Goal: Task Accomplishment & Management: Use online tool/utility

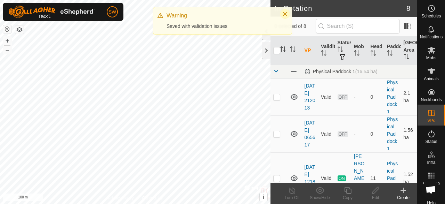
click at [285, 14] on icon "Close" at bounding box center [286, 14] width 6 height 6
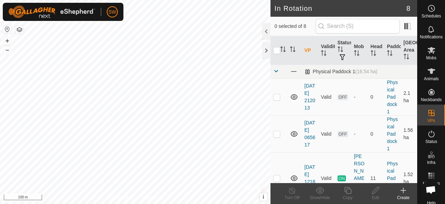
checkbox input "true"
click at [374, 189] on icon at bounding box center [376, 190] width 9 height 8
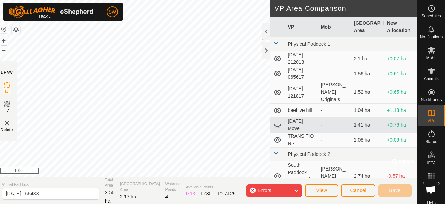
click at [280, 188] on div "Errors" at bounding box center [275, 190] width 56 height 13
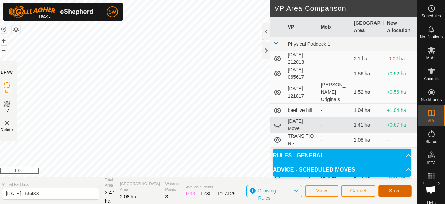
click at [386, 190] on button "Save" at bounding box center [395, 190] width 33 height 12
